Goal: Task Accomplishment & Management: Manage account settings

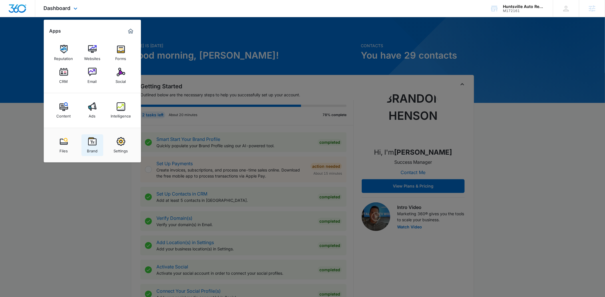
click at [93, 145] on img at bounding box center [92, 141] width 9 height 9
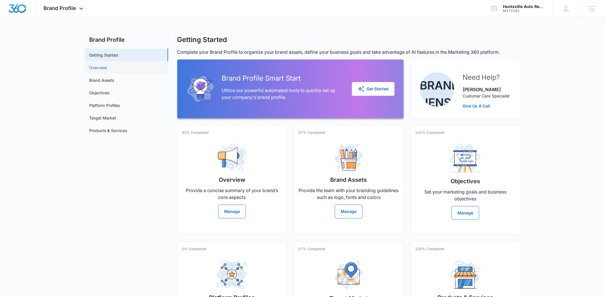
click at [106, 71] on link "Overview" at bounding box center [99, 68] width 18 height 6
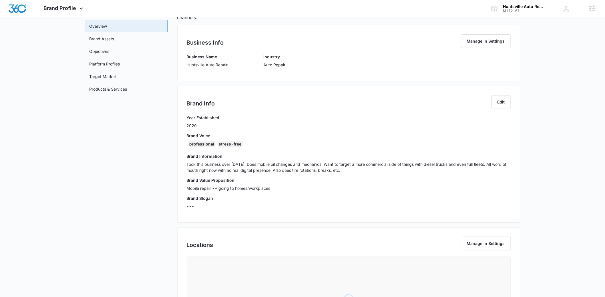
scroll to position [61, 0]
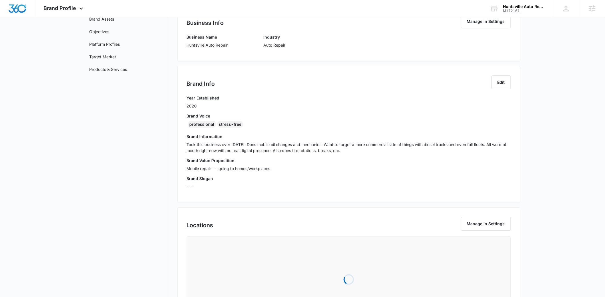
click at [193, 126] on div "professional" at bounding box center [202, 124] width 28 height 7
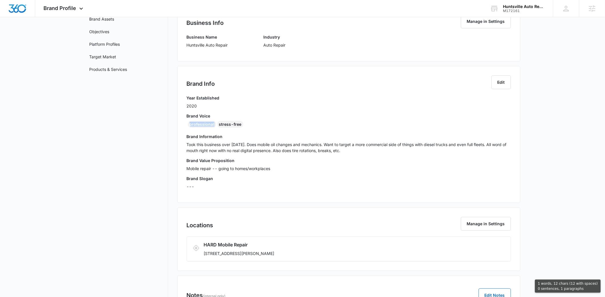
click at [193, 126] on div "professional" at bounding box center [202, 124] width 28 height 7
copy div "professional"
